Goal: Task Accomplishment & Management: Manage account settings

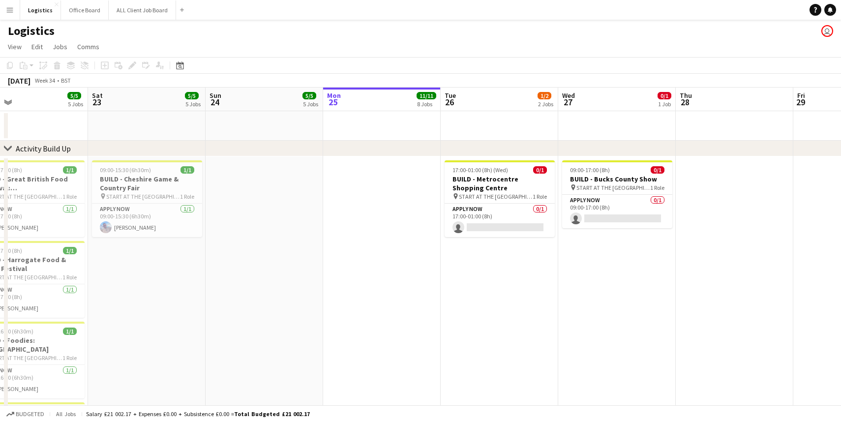
scroll to position [0, 265]
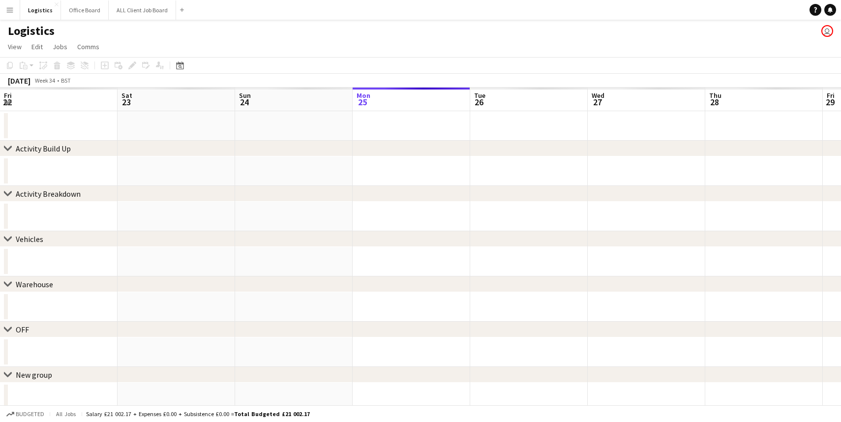
scroll to position [0, 235]
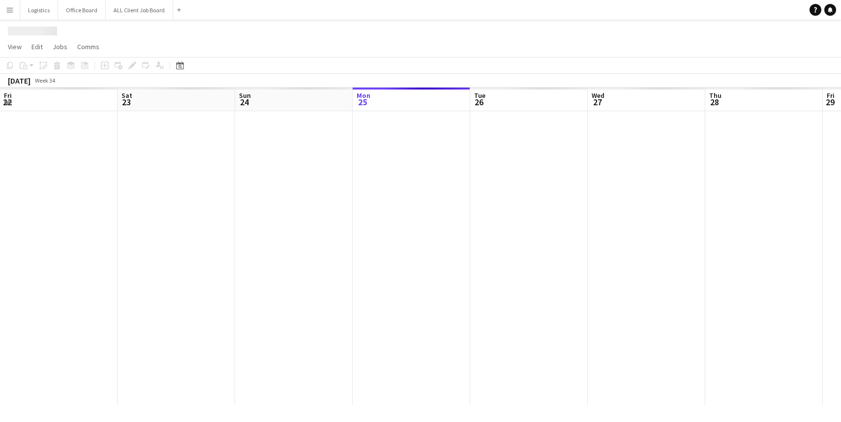
scroll to position [0, 235]
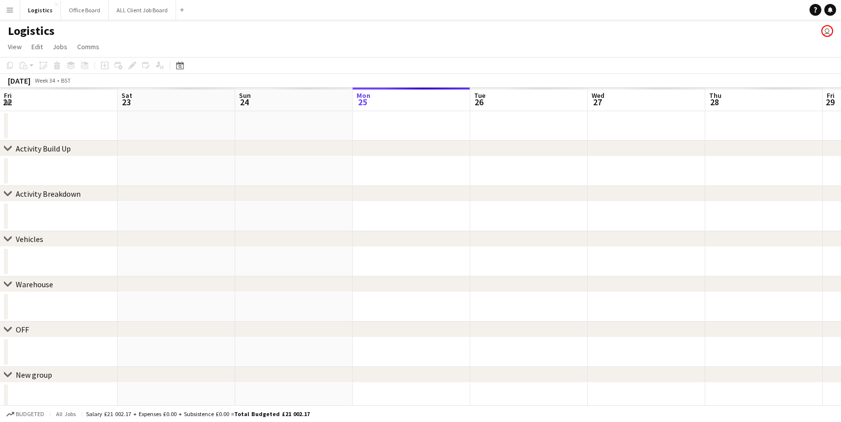
scroll to position [0, 235]
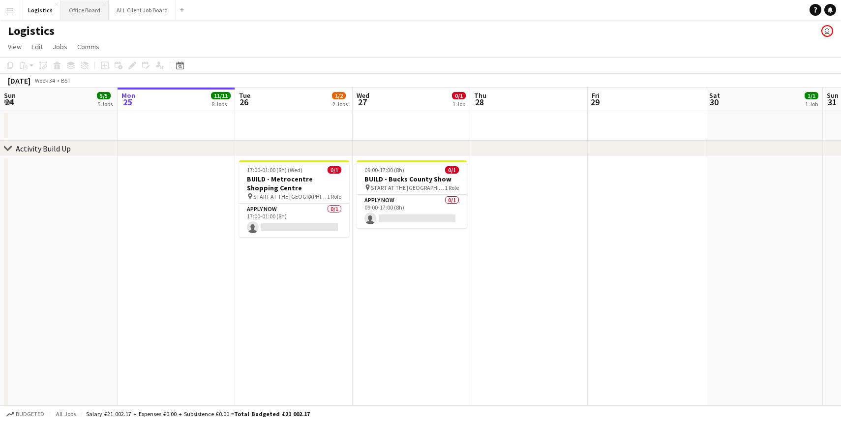
click at [91, 12] on button "Office Board Close" at bounding box center [85, 9] width 48 height 19
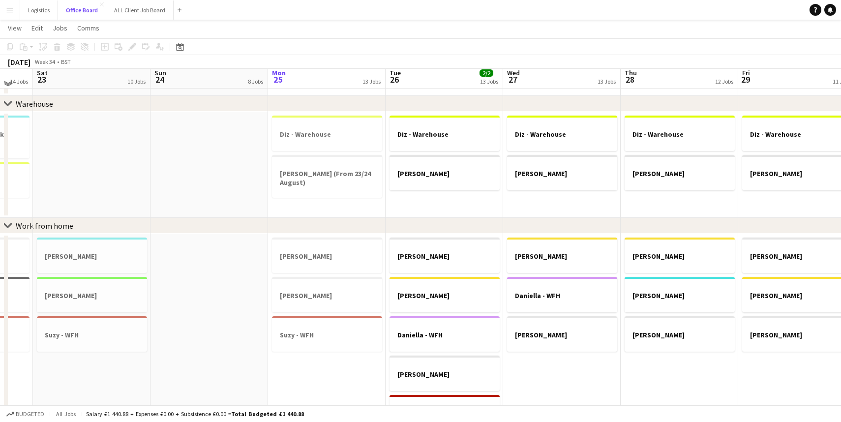
scroll to position [390, 0]
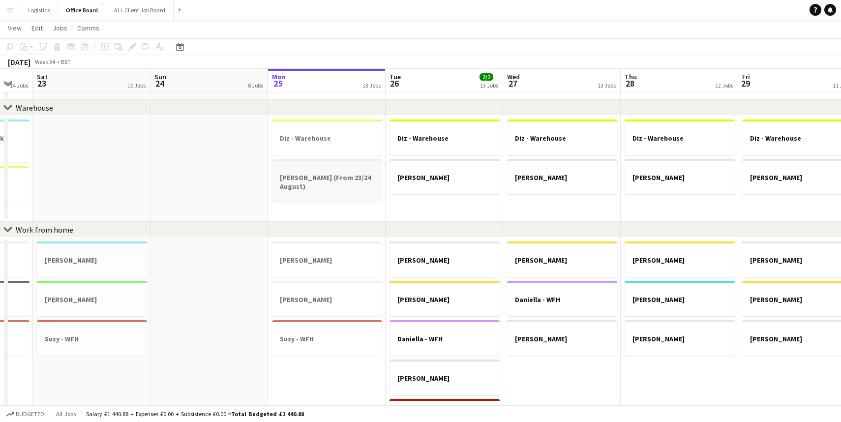
click at [354, 195] on div at bounding box center [327, 195] width 110 height 8
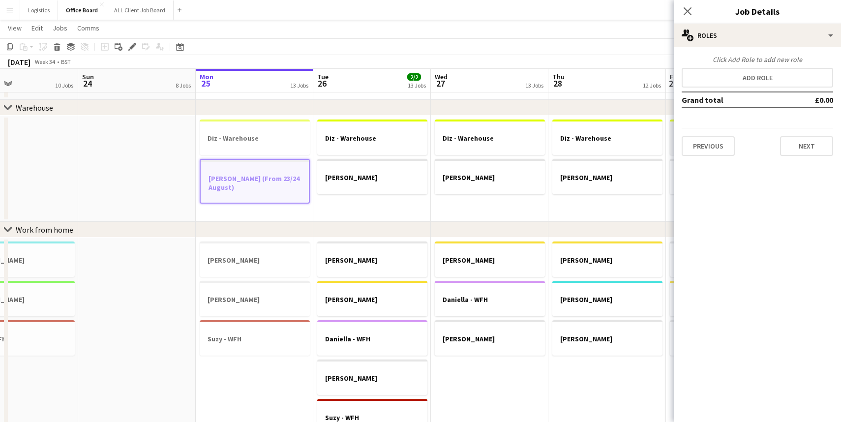
scroll to position [0, 276]
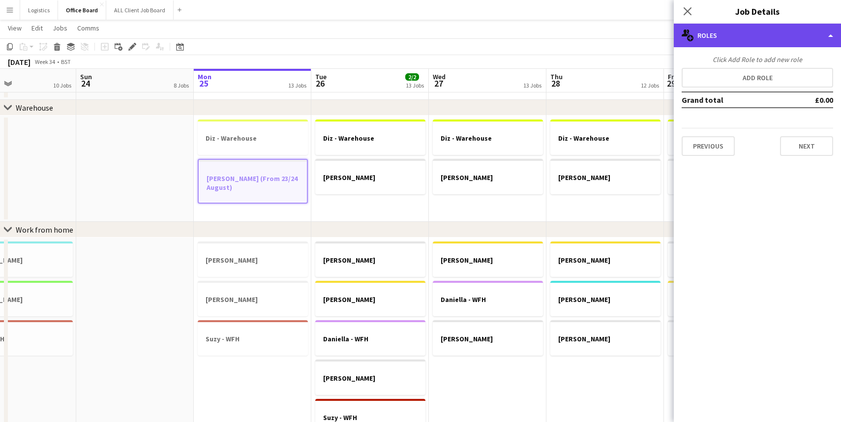
click at [831, 34] on div "multiple-users-add Roles" at bounding box center [756, 36] width 167 height 24
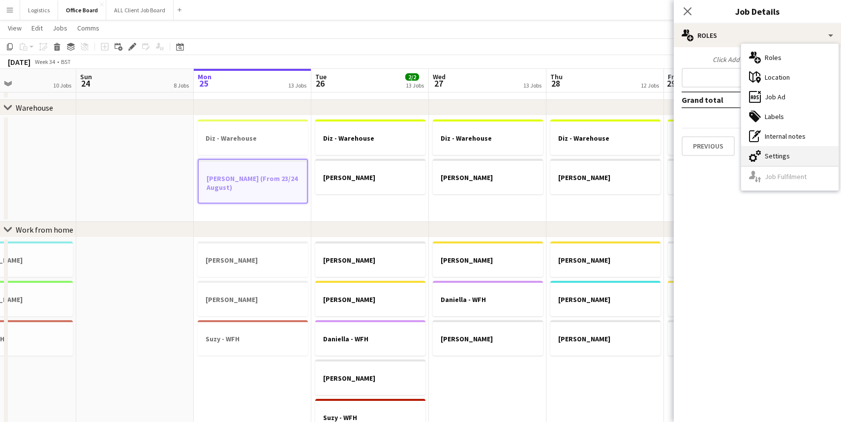
click at [788, 153] on div "cog-double-3 Settings" at bounding box center [789, 156] width 97 height 20
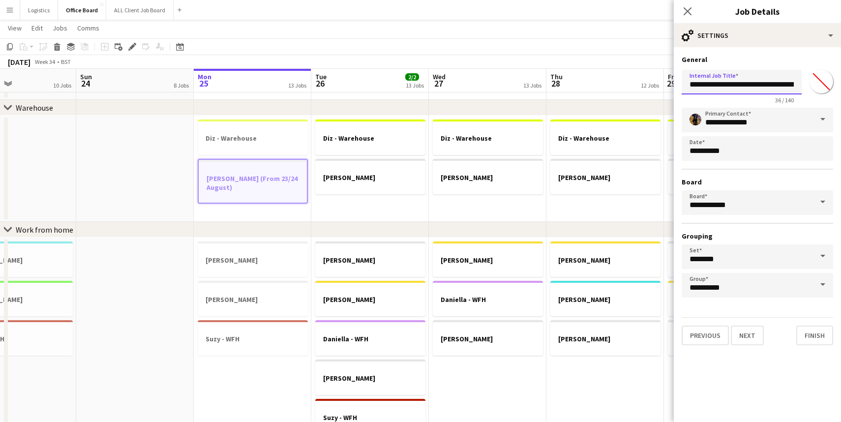
scroll to position [0, 3]
drag, startPoint x: 794, startPoint y: 82, endPoint x: 708, endPoint y: 84, distance: 86.1
click at [707, 84] on input "**********" at bounding box center [741, 82] width 120 height 25
type input "**********"
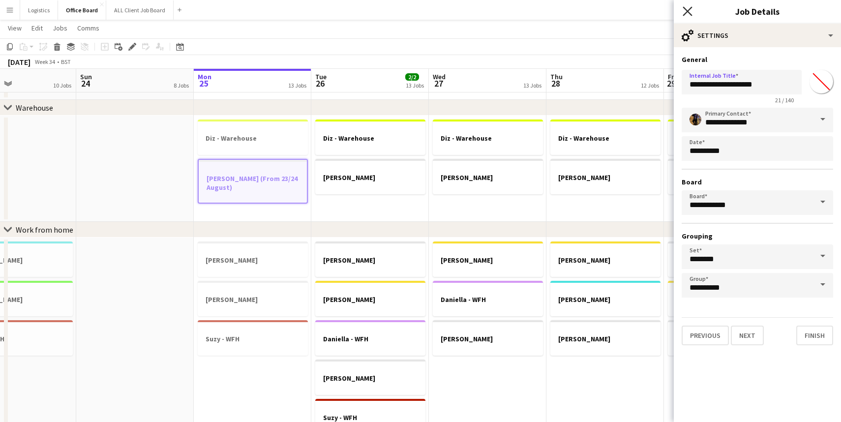
click at [684, 7] on icon at bounding box center [686, 10] width 9 height 9
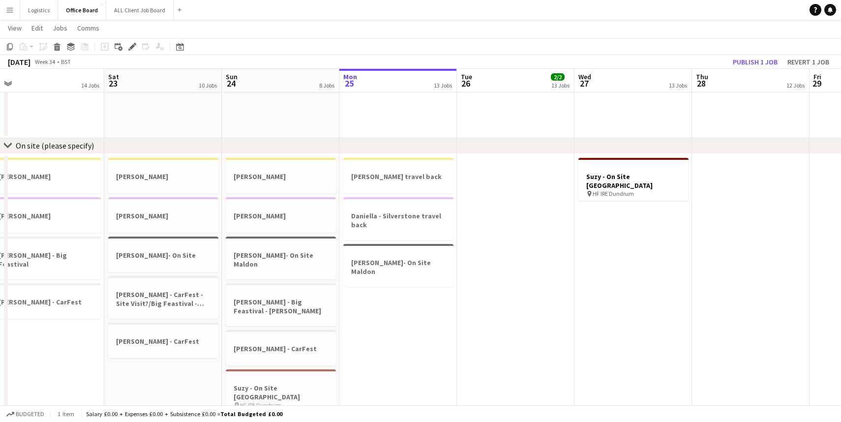
scroll to position [0, 244]
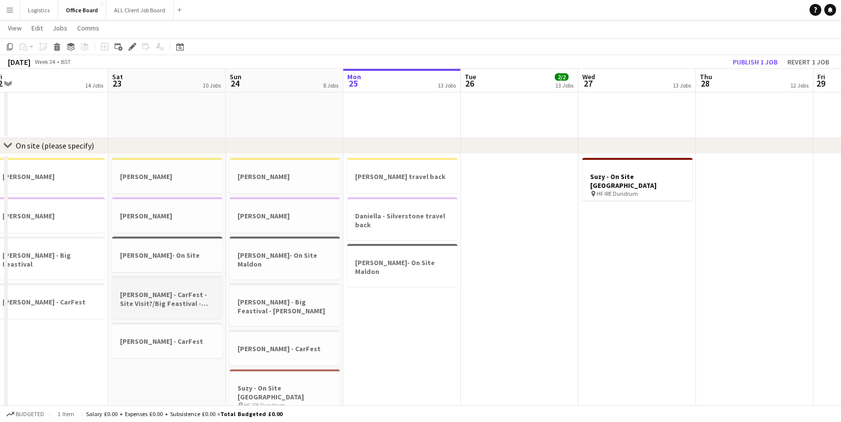
click at [203, 293] on h3 "Julie - CarFest - Site Visit?/Big Feastival - Kingham" at bounding box center [167, 299] width 110 height 18
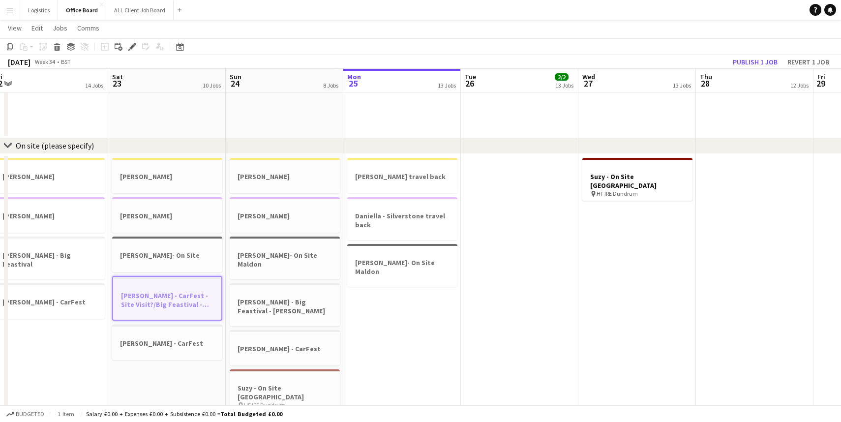
click at [203, 293] on h3 "Julie - CarFest - Site Visit?/Big Feastival - Kingham" at bounding box center [167, 300] width 108 height 18
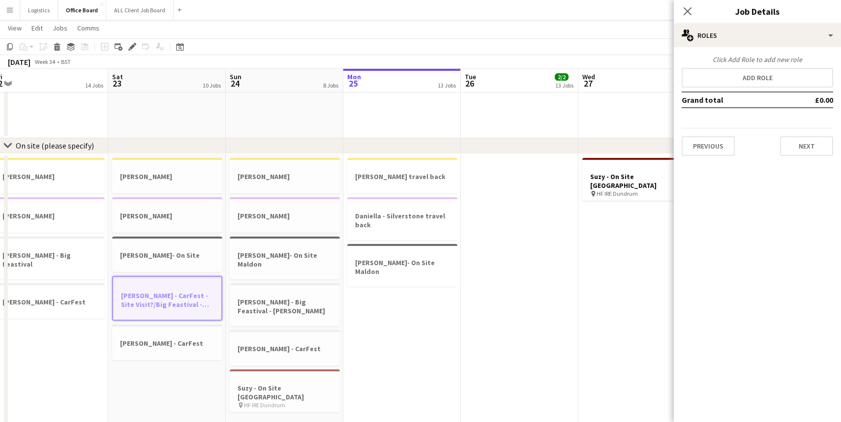
click at [182, 297] on h3 "Julie - CarFest - Site Visit?/Big Feastival - Kingham" at bounding box center [167, 300] width 108 height 18
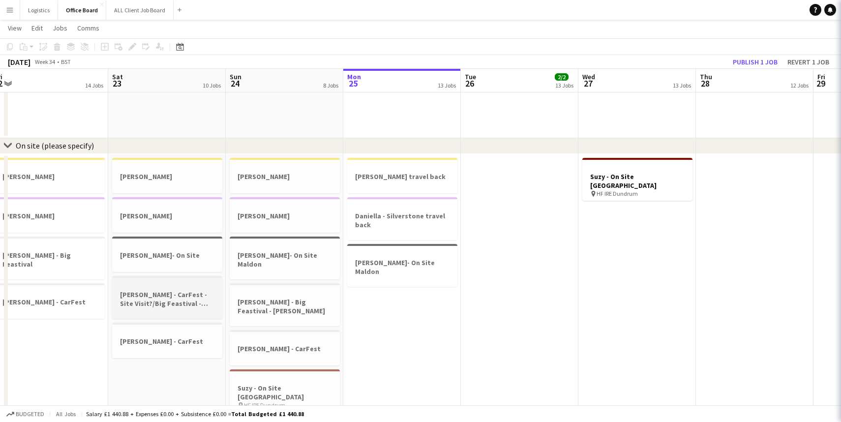
click at [182, 297] on h3 "Julie - CarFest - Site Visit?/Big Feastival - Kingham" at bounding box center [167, 299] width 110 height 18
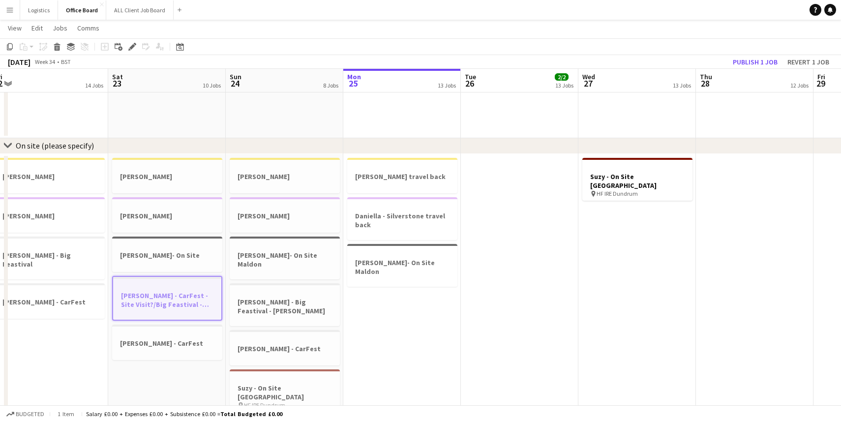
click at [191, 292] on h3 "Julie - CarFest - Site Visit?/Big Feastival - Kingham" at bounding box center [167, 300] width 108 height 18
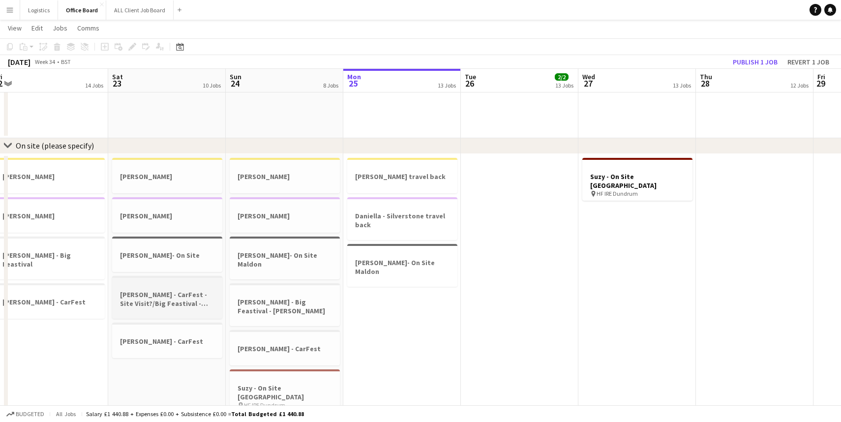
click at [191, 288] on div at bounding box center [167, 285] width 110 height 7
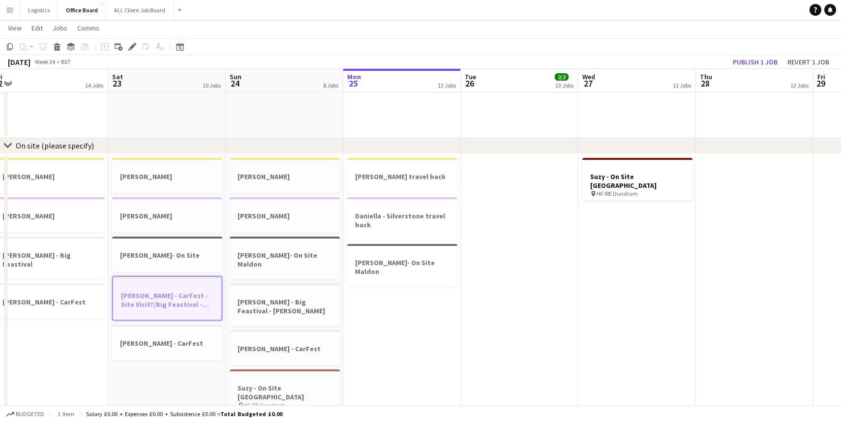
click at [191, 288] on div at bounding box center [167, 286] width 108 height 7
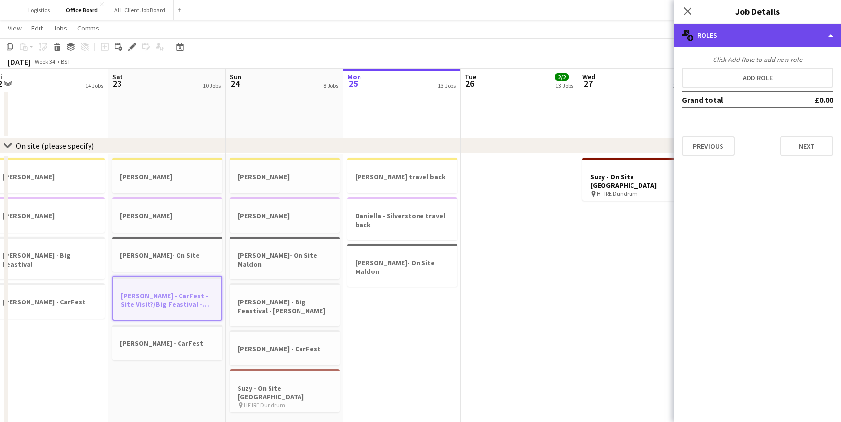
click at [829, 36] on div "multiple-users-add Roles" at bounding box center [756, 36] width 167 height 24
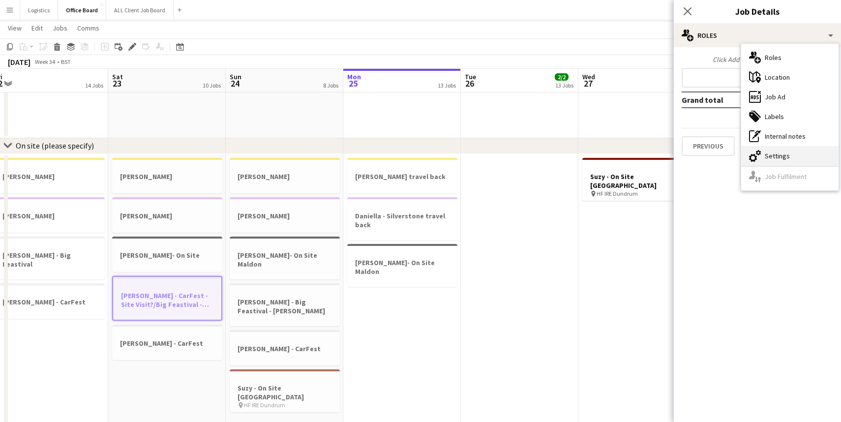
click at [772, 156] on div "cog-double-3 Settings" at bounding box center [789, 156] width 97 height 20
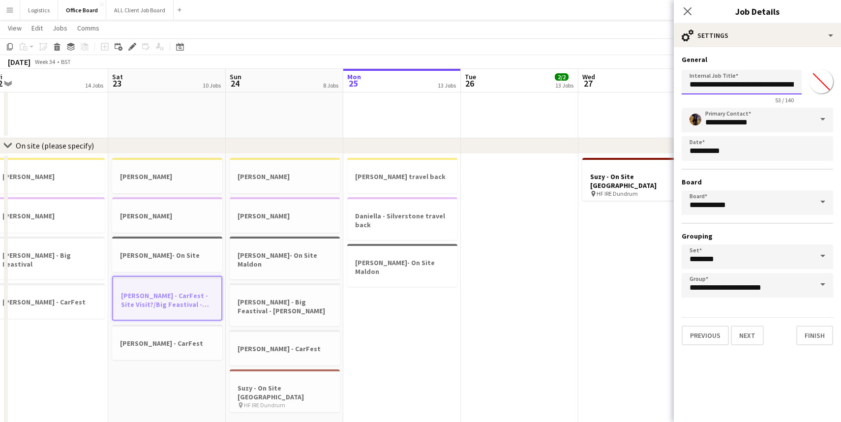
click at [772, 83] on input "**********" at bounding box center [741, 82] width 120 height 25
type input "**********"
click at [684, 10] on icon "Close pop-in" at bounding box center [686, 10] width 9 height 9
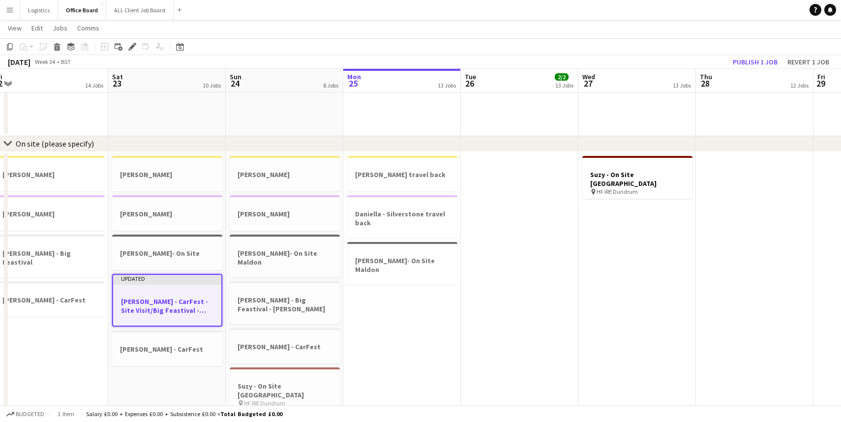
scroll to position [763, 0]
click at [758, 62] on button "Publish 1 job" at bounding box center [754, 62] width 53 height 13
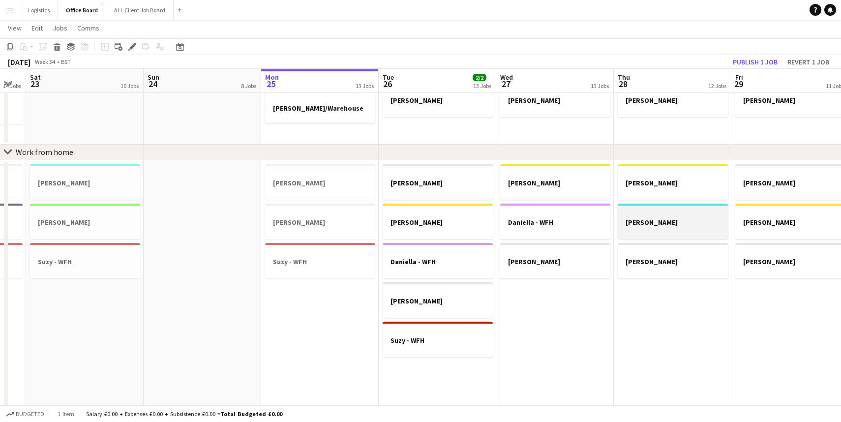
scroll to position [473, 0]
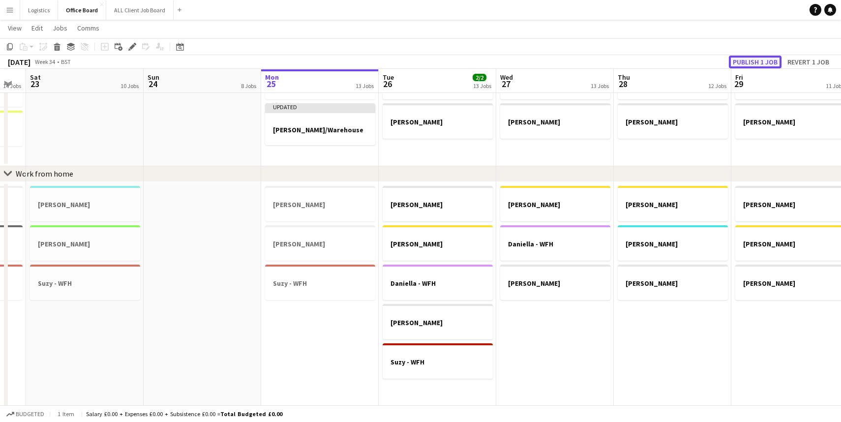
click at [758, 61] on button "Publish 1 job" at bounding box center [754, 62] width 53 height 13
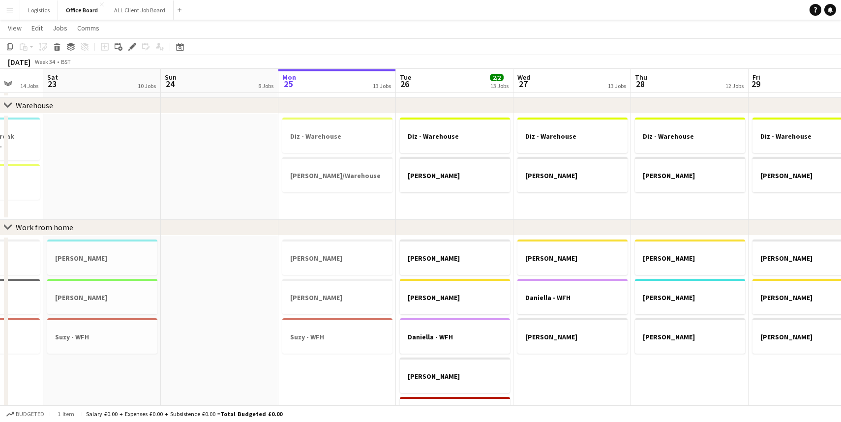
scroll to position [423, 0]
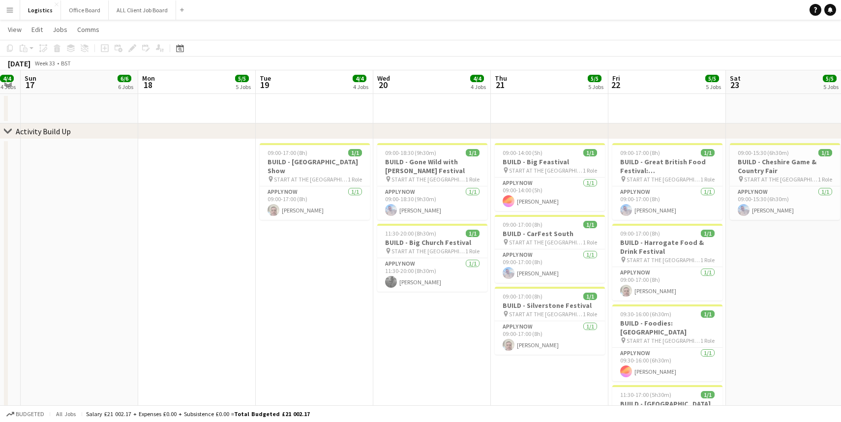
scroll to position [0, 345]
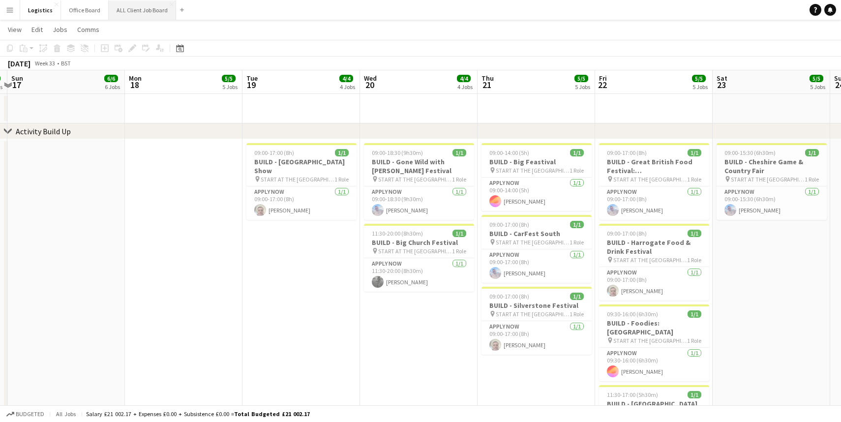
click at [138, 10] on button "ALL Client Job Board Close" at bounding box center [142, 9] width 67 height 19
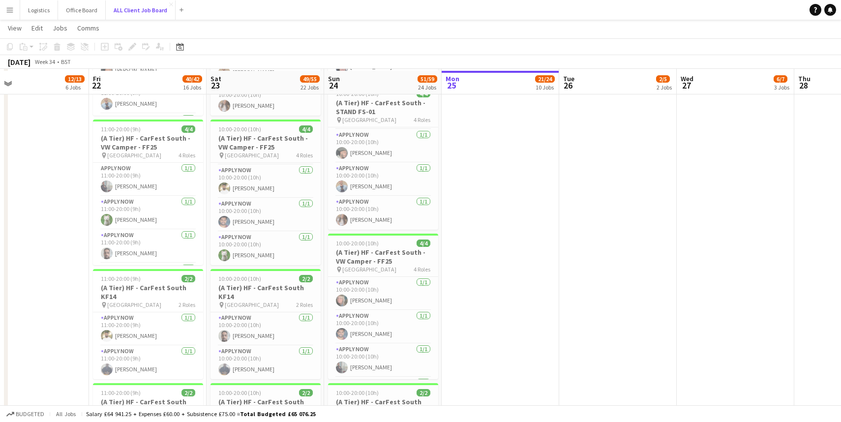
scroll to position [967, 0]
